Goal: Navigation & Orientation: Find specific page/section

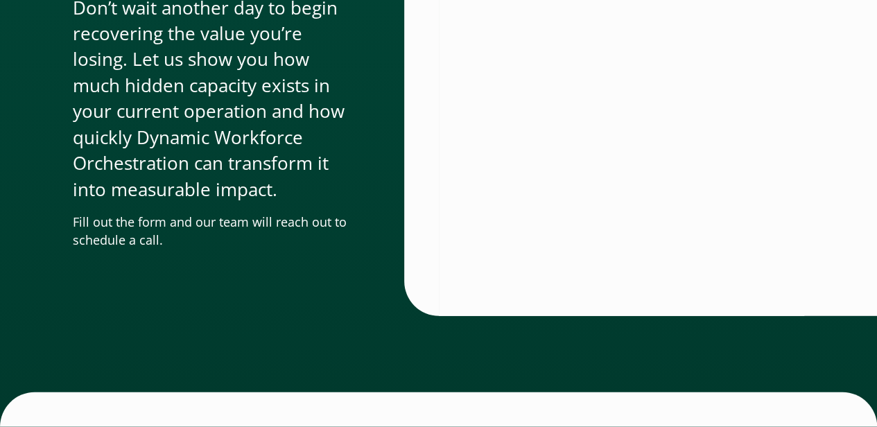
scroll to position [4662, 0]
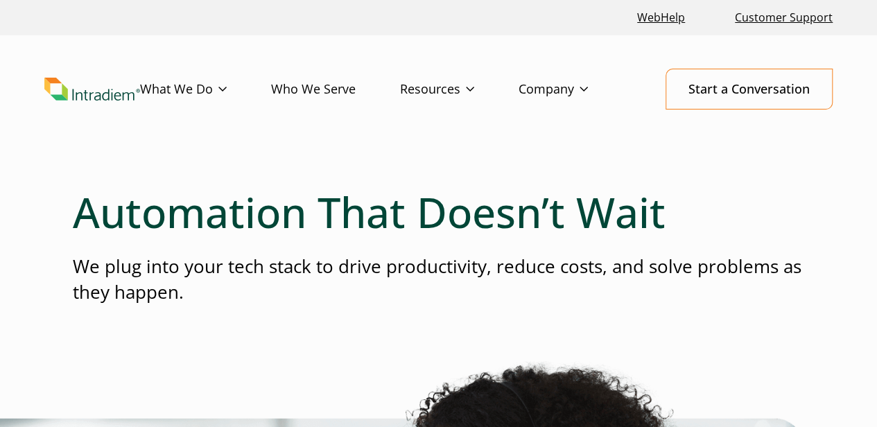
click at [88, 99] on img "Link to homepage of Intradiem" at bounding box center [92, 90] width 96 height 24
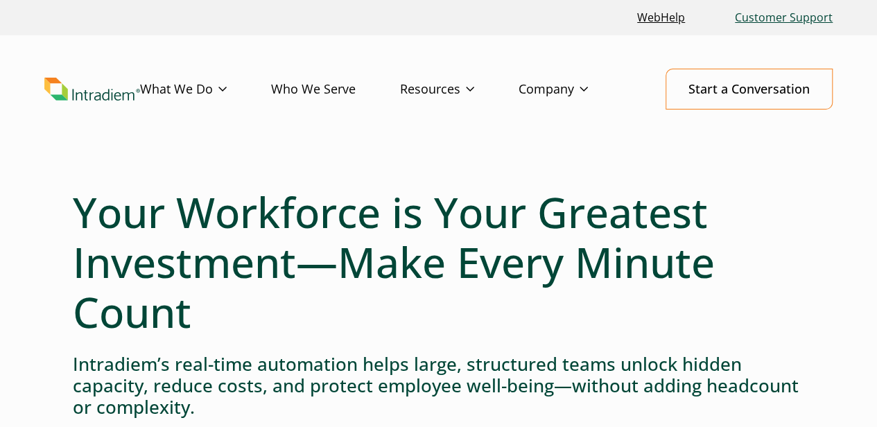
click at [774, 20] on link "Customer Support" at bounding box center [783, 18] width 109 height 30
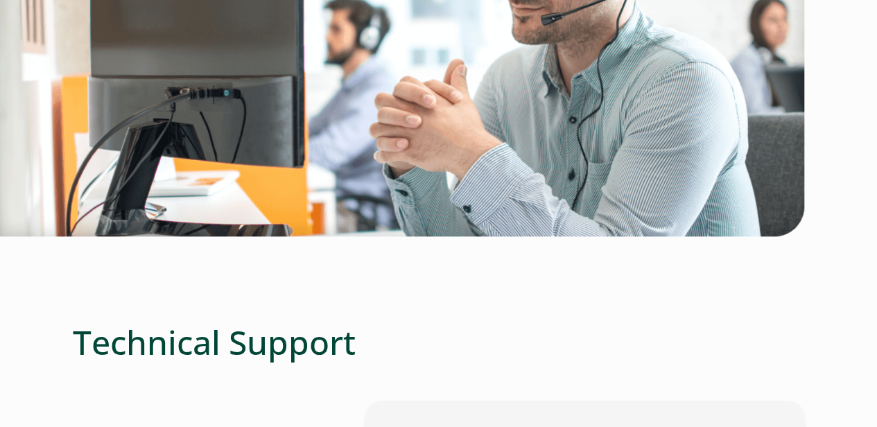
scroll to position [324, 0]
